Goal: Find specific page/section: Find specific page/section

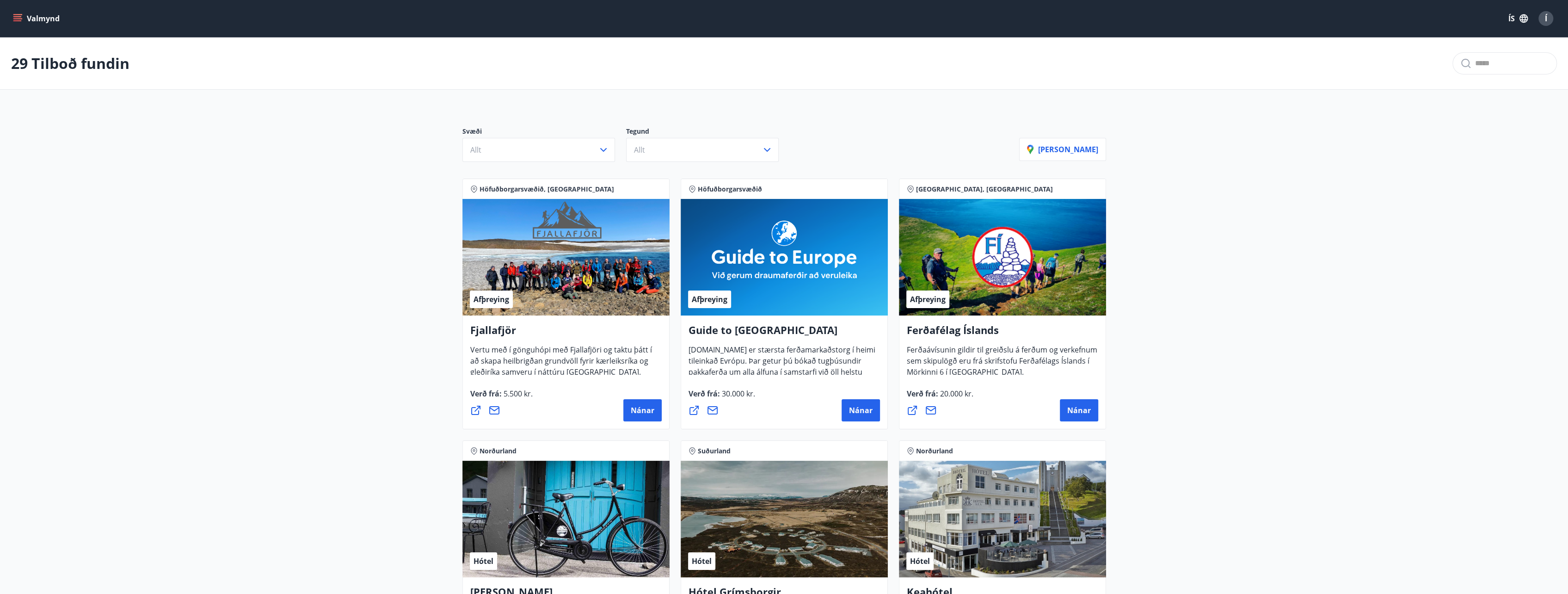
click at [723, 185] on span "Höfuðborgarsvæðið" at bounding box center [729, 189] width 64 height 9
click at [606, 151] on icon "button" at bounding box center [603, 150] width 11 height 11
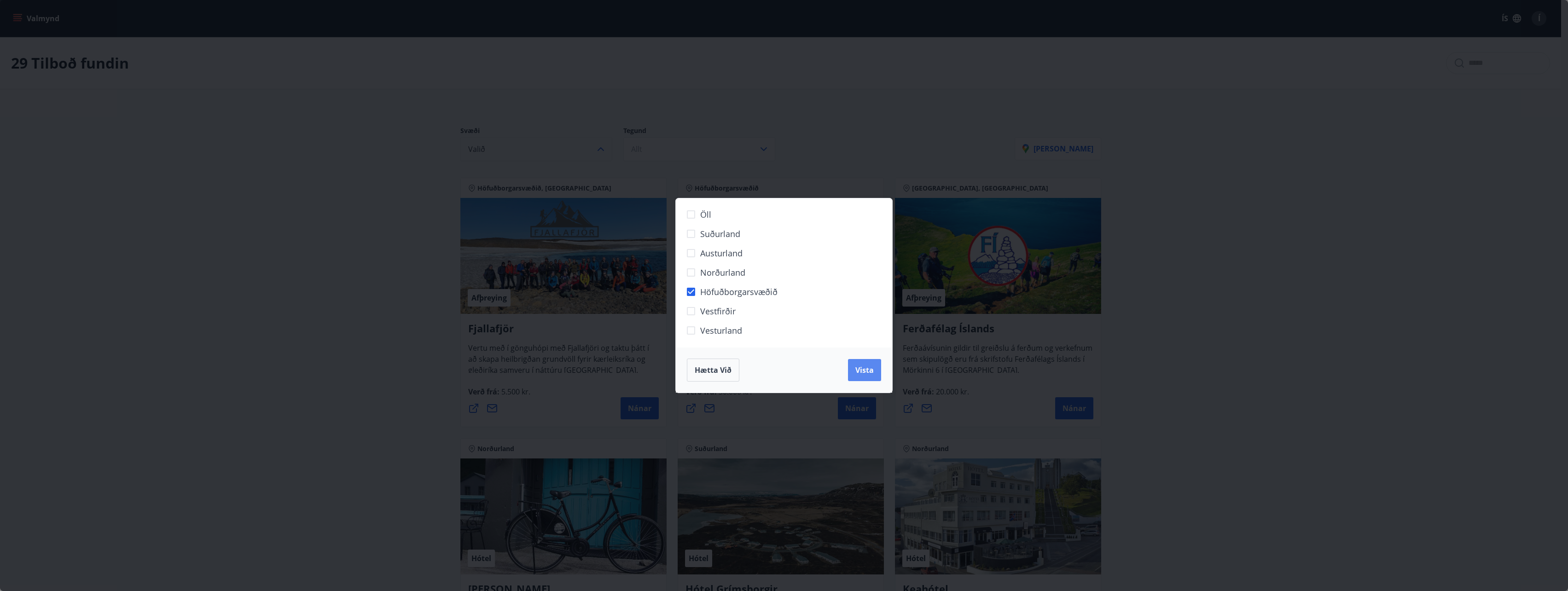
click at [878, 368] on button "Vista" at bounding box center [864, 370] width 33 height 22
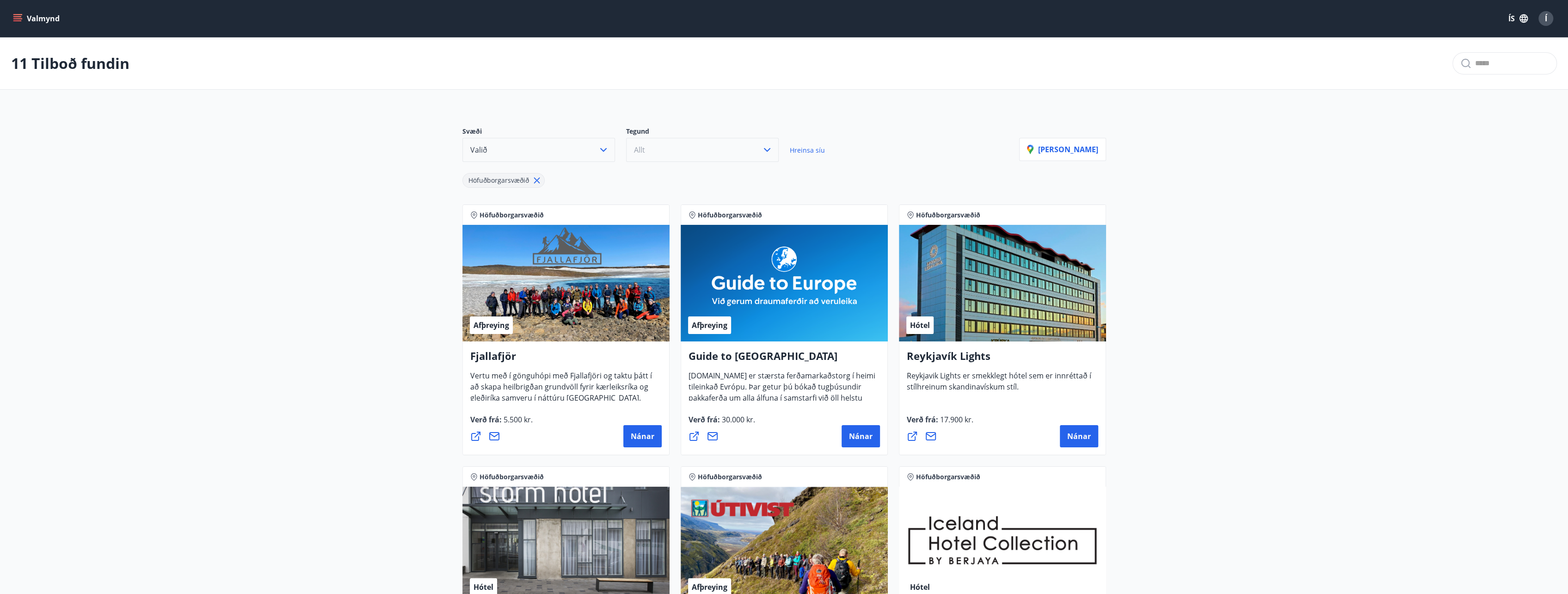
click at [765, 152] on icon "button" at bounding box center [767, 150] width 11 height 11
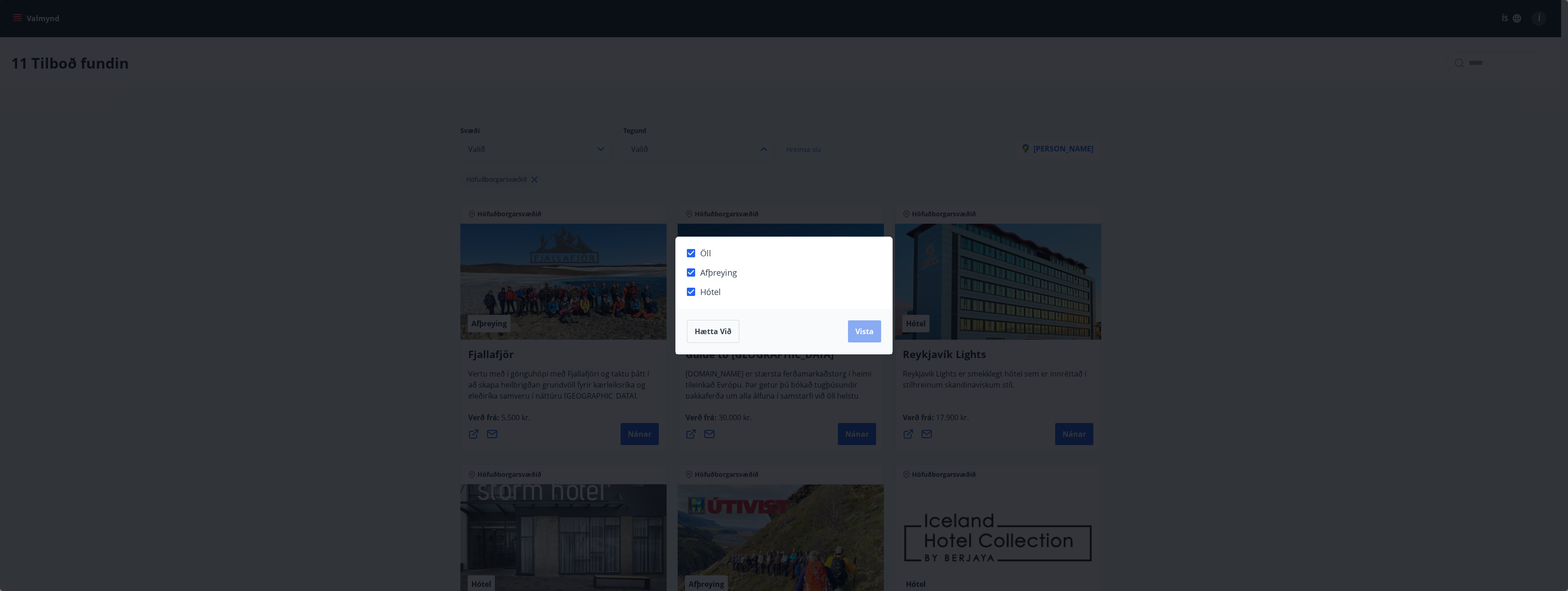
click at [864, 334] on span "Vista" at bounding box center [864, 331] width 18 height 10
